Goal: Task Accomplishment & Management: Use online tool/utility

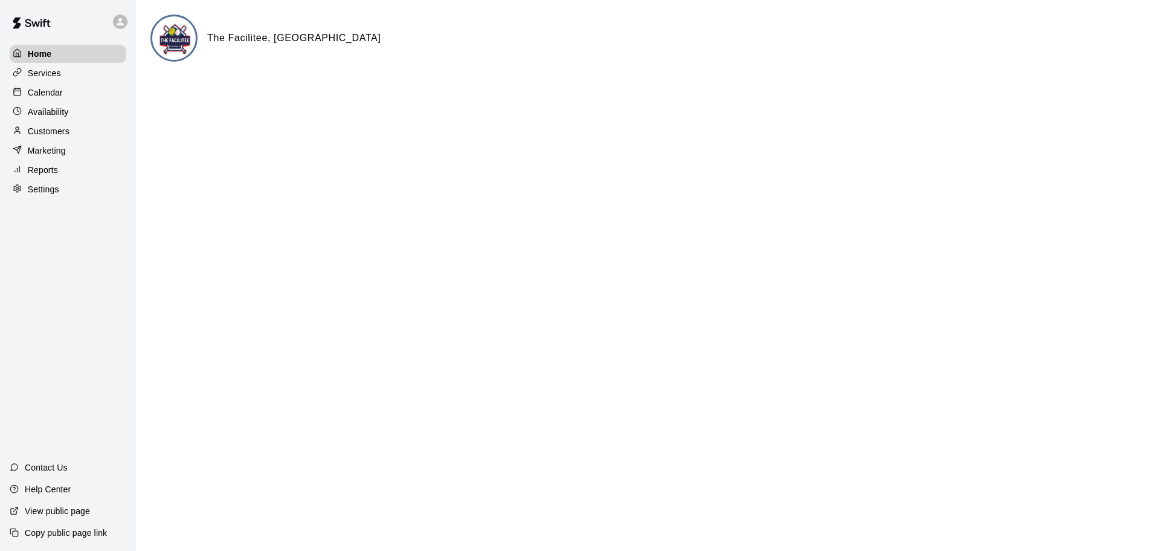
click at [50, 97] on p "Calendar" at bounding box center [45, 92] width 35 height 12
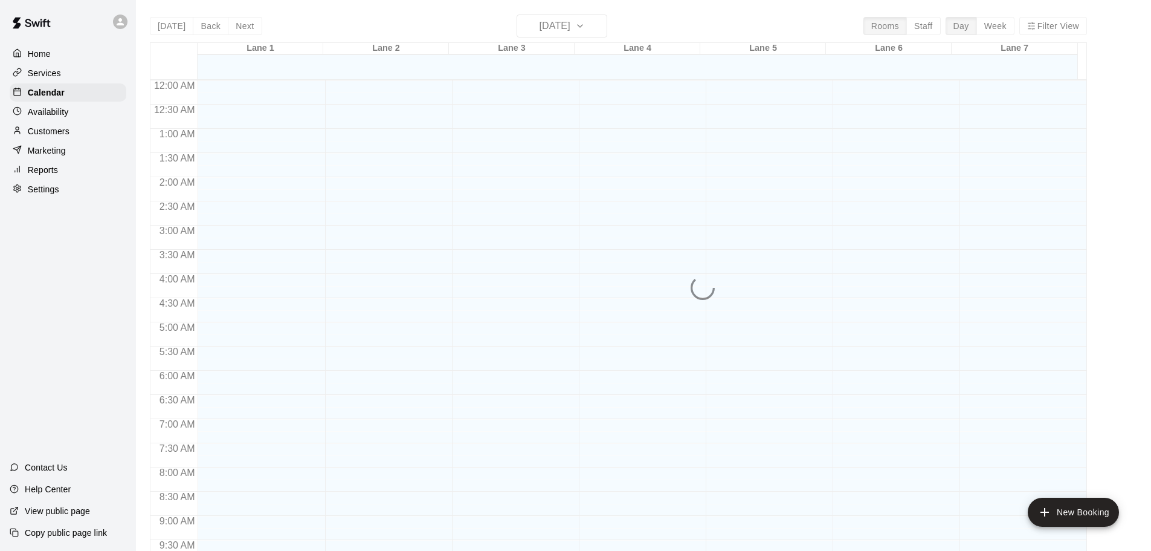
scroll to position [640, 0]
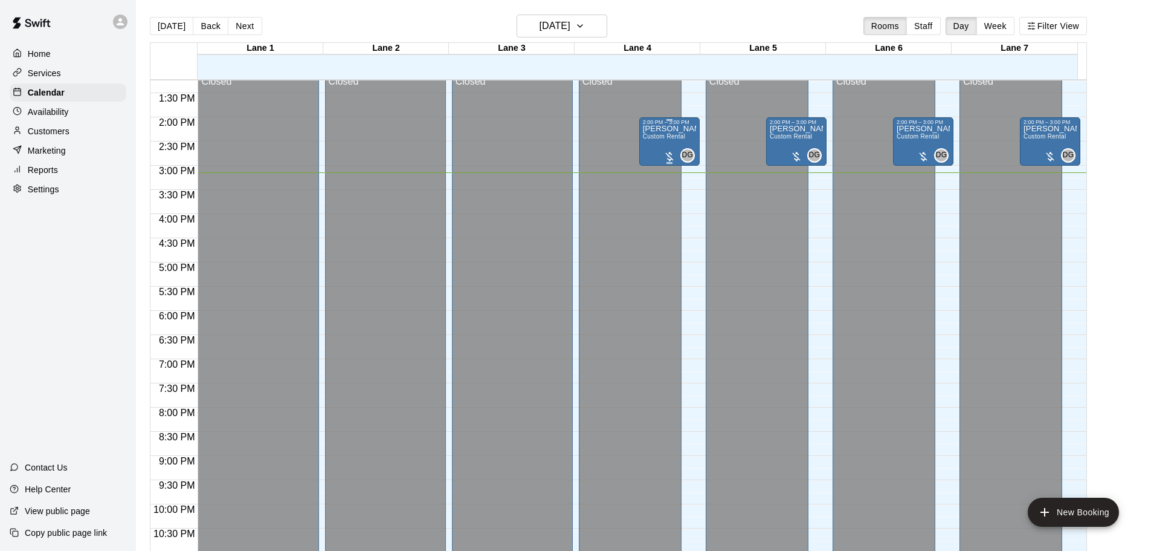
click at [664, 140] on span "Custom Rental" at bounding box center [664, 136] width 42 height 7
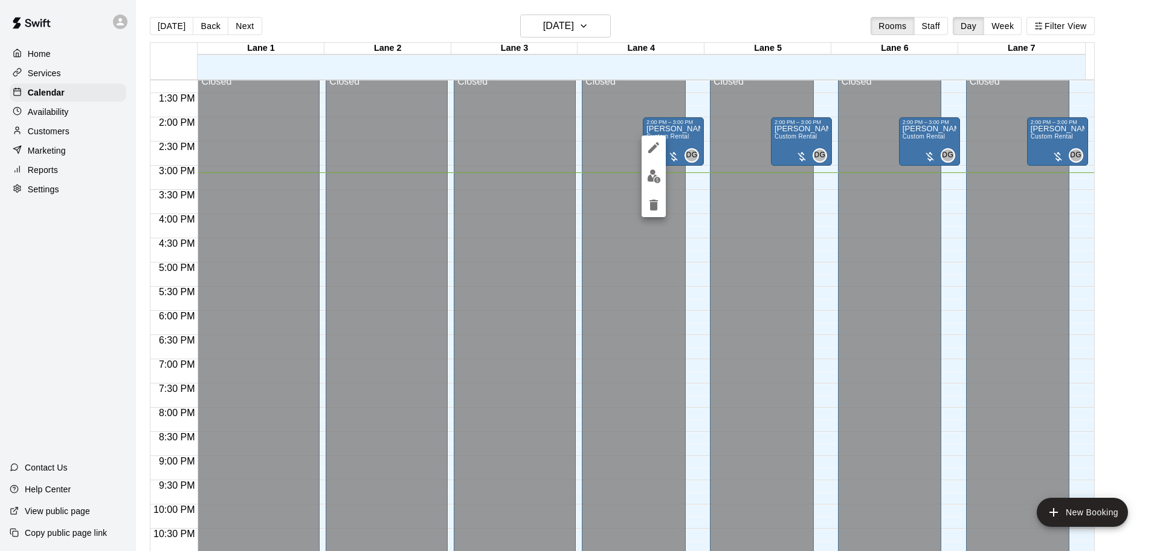
click at [1102, 259] on div at bounding box center [580, 275] width 1160 height 551
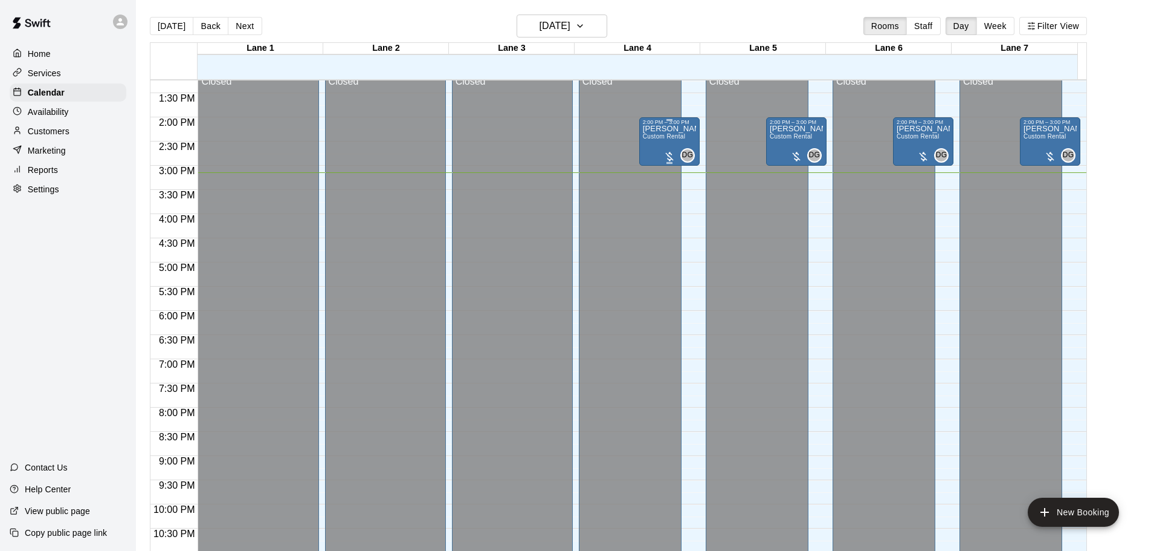
click at [667, 137] on span "Custom Rental" at bounding box center [664, 136] width 42 height 7
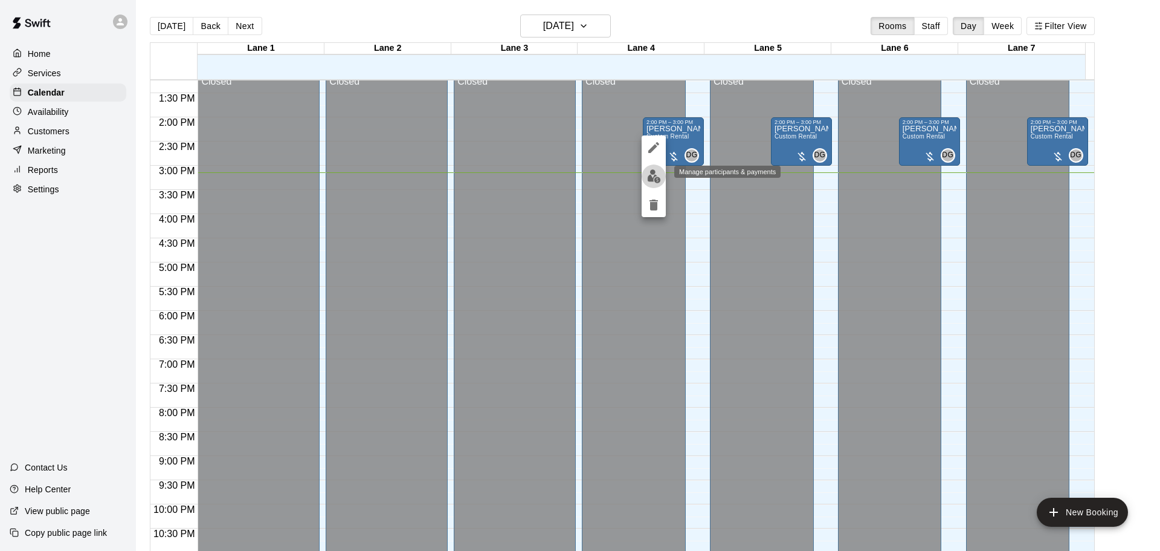
click at [652, 176] on img "edit" at bounding box center [654, 176] width 14 height 14
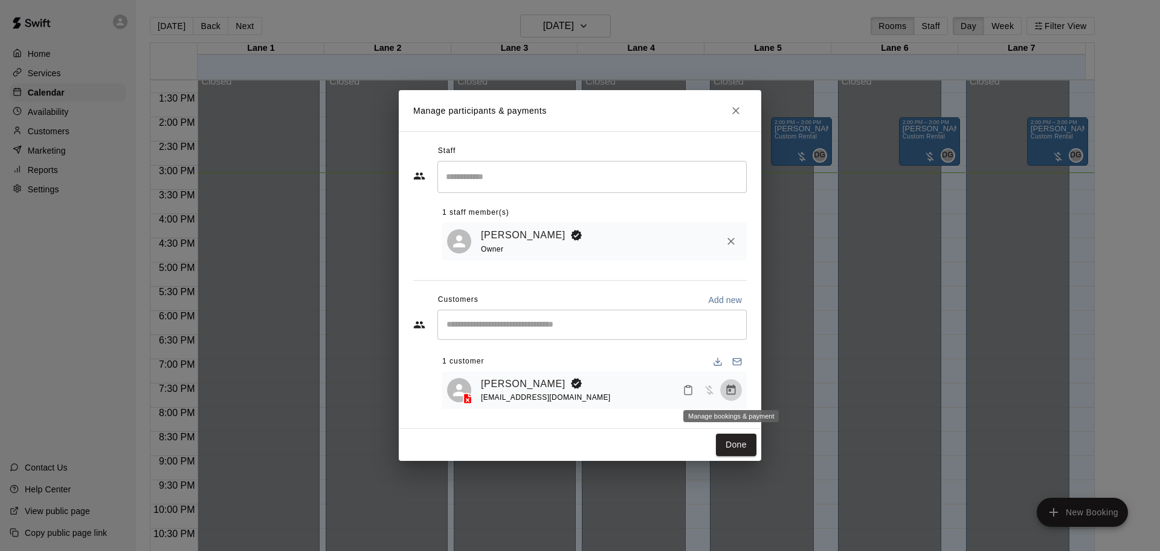
click at [736, 395] on icon "Manage bookings & payment" at bounding box center [731, 390] width 12 height 12
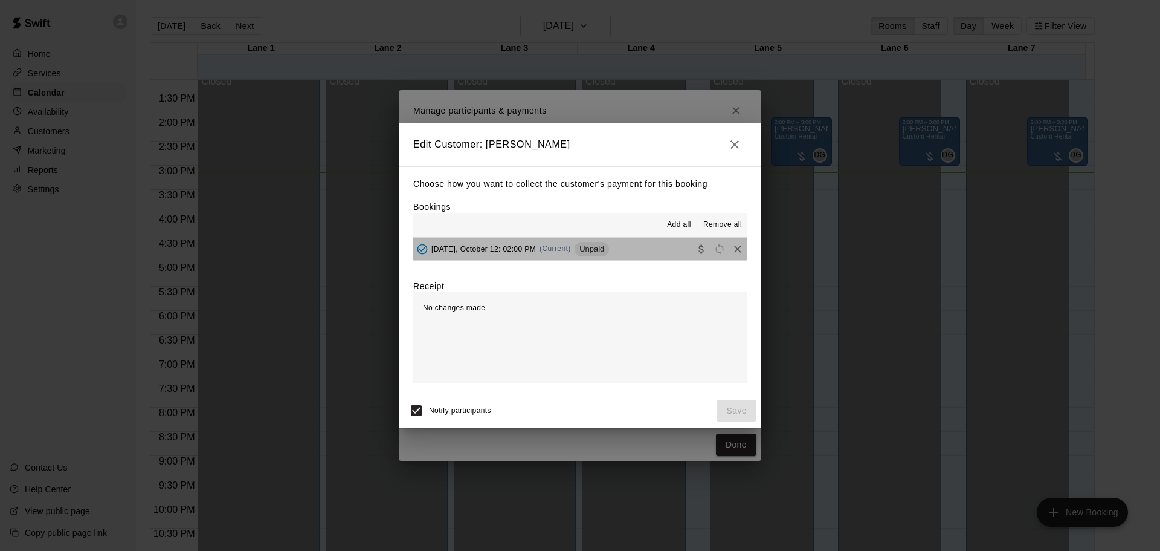
click at [656, 248] on button "[DATE], October 12: 02:00 PM (Current) Unpaid" at bounding box center [580, 249] width 334 height 22
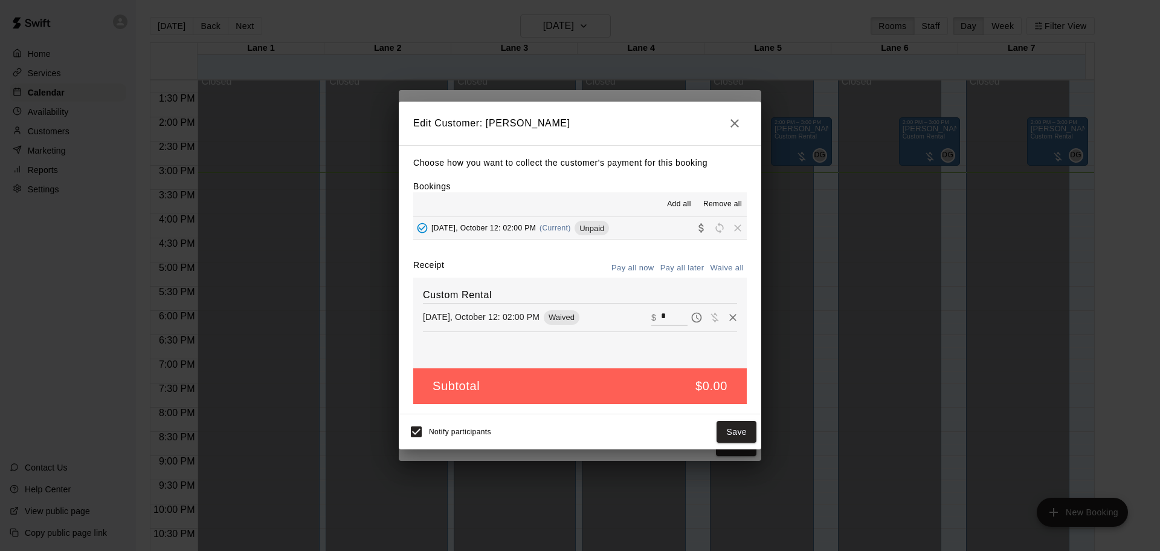
click at [667, 312] on input "*" at bounding box center [674, 317] width 27 height 16
type input "**"
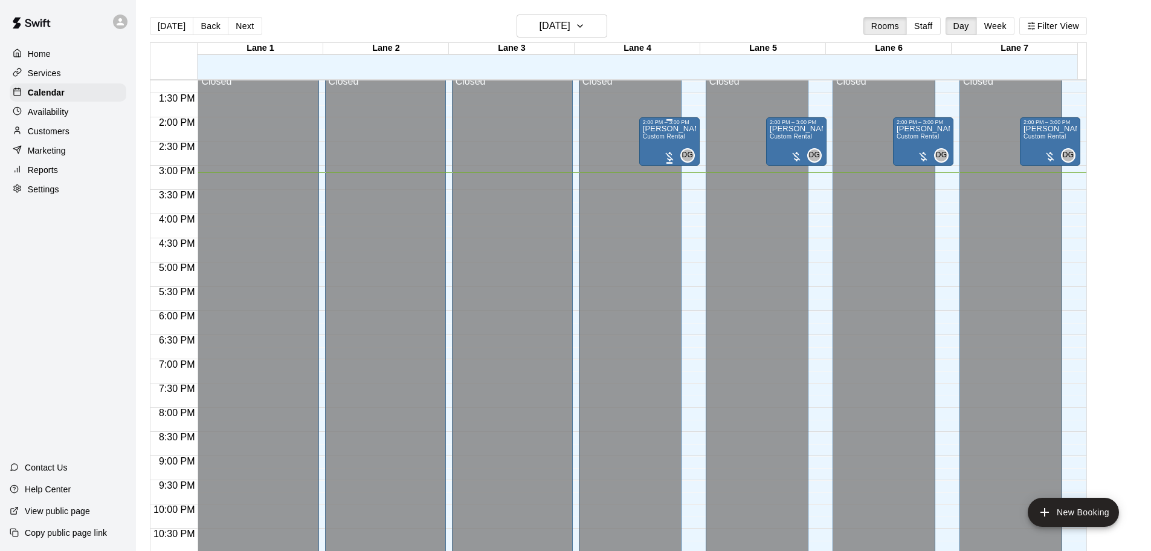
click at [668, 143] on div "[PERSON_NAME] Custom Rental" at bounding box center [669, 400] width 53 height 551
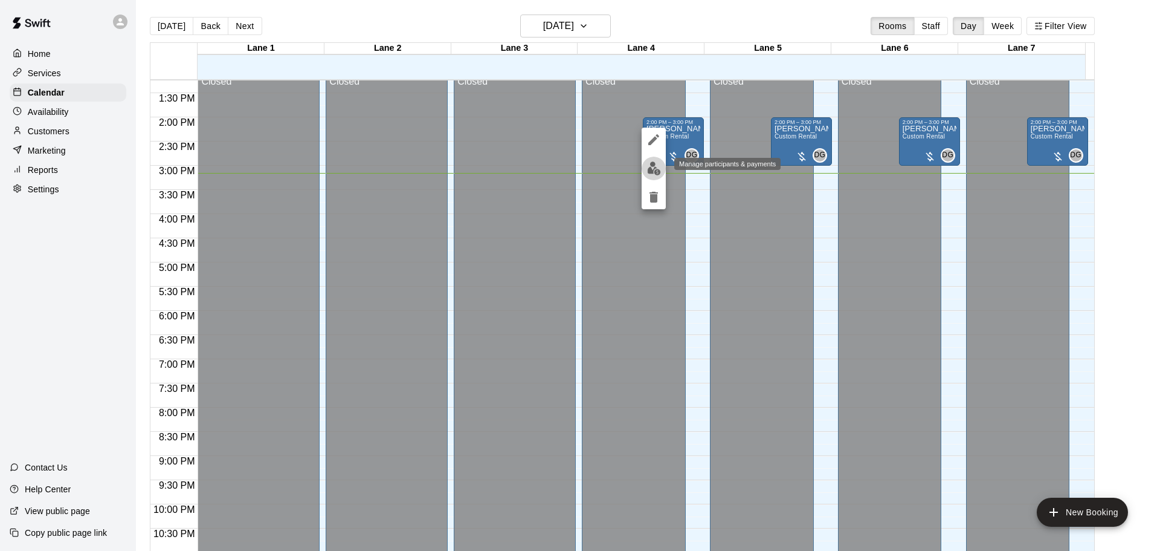
click at [649, 169] on img "edit" at bounding box center [654, 168] width 14 height 14
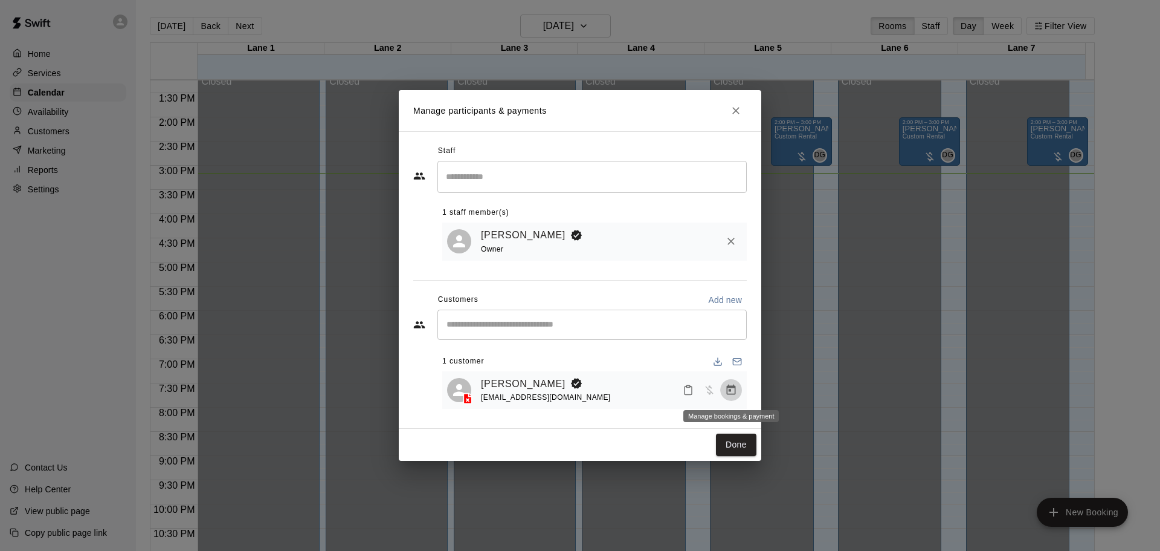
click at [739, 395] on button "Manage bookings & payment" at bounding box center [731, 390] width 22 height 22
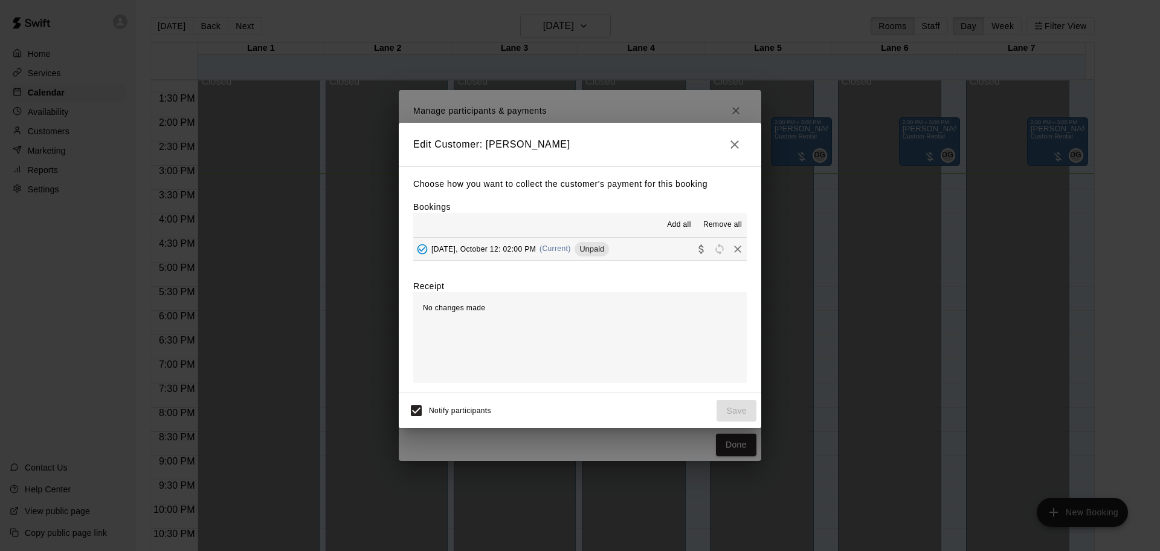
click at [623, 259] on button "[DATE], October 12: 02:00 PM (Current) Unpaid" at bounding box center [580, 249] width 334 height 22
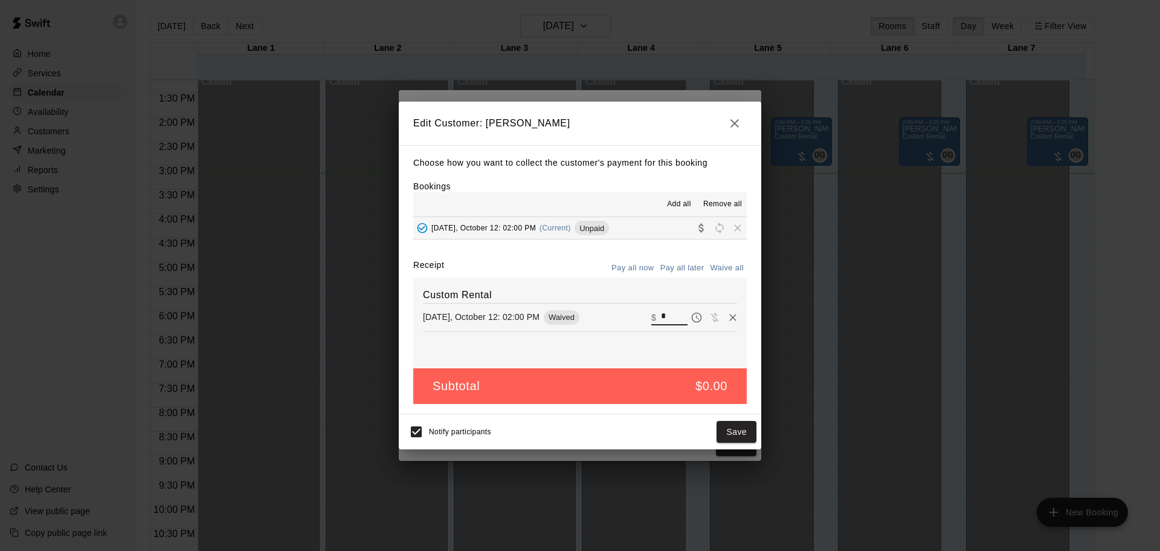
drag, startPoint x: 649, startPoint y: 317, endPoint x: 590, endPoint y: 337, distance: 62.5
click at [613, 329] on div "Custom Rental [DATE], October 12: 02:00 PM Waived ​ $ *" at bounding box center [580, 322] width 334 height 91
type input "*****"
click at [737, 437] on button "Checkout" at bounding box center [728, 432] width 57 height 22
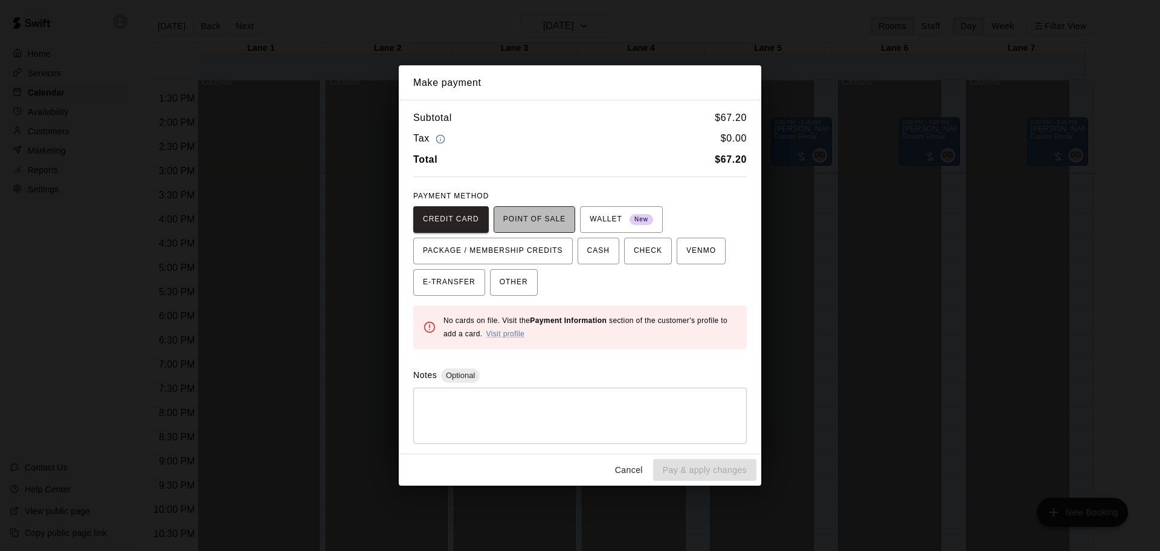
drag, startPoint x: 557, startPoint y: 224, endPoint x: 599, endPoint y: 343, distance: 126.4
click at [557, 224] on span "POINT OF SALE" at bounding box center [534, 219] width 62 height 19
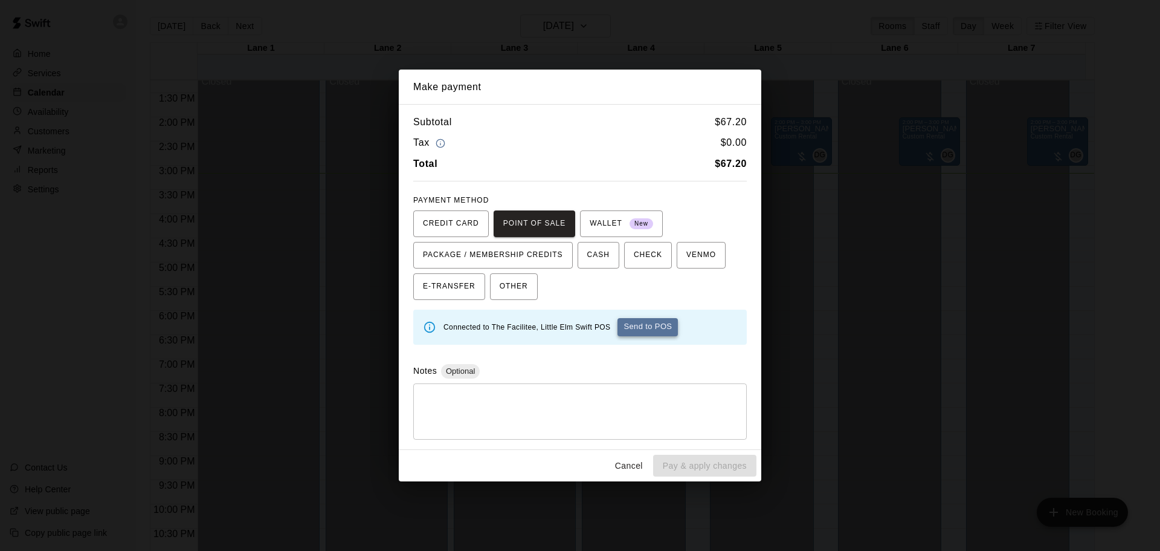
click at [647, 328] on button "Send to POS" at bounding box center [648, 327] width 60 height 18
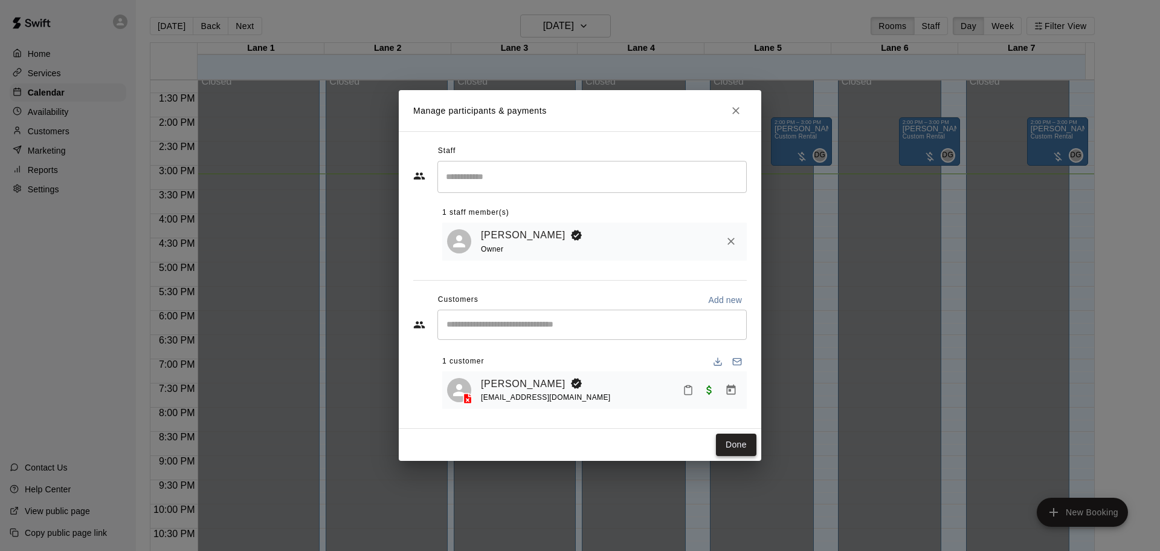
click at [745, 446] on button "Done" at bounding box center [736, 444] width 40 height 22
